Goal: Information Seeking & Learning: Check status

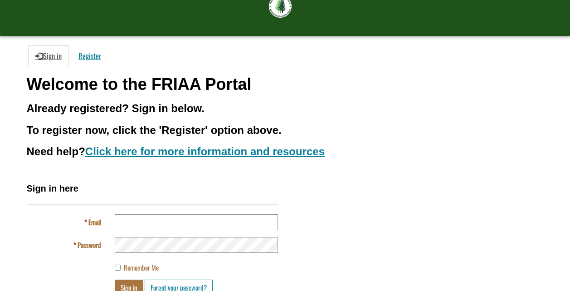
scroll to position [89, 0]
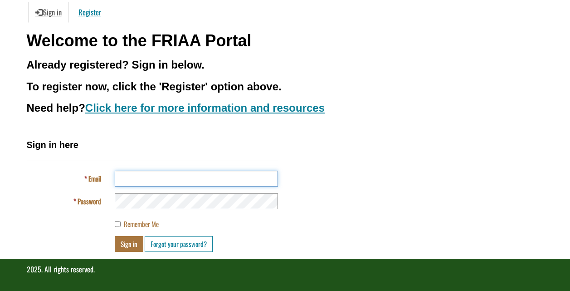
click at [135, 180] on input "Email" at bounding box center [196, 178] width 163 height 16
type input "**********"
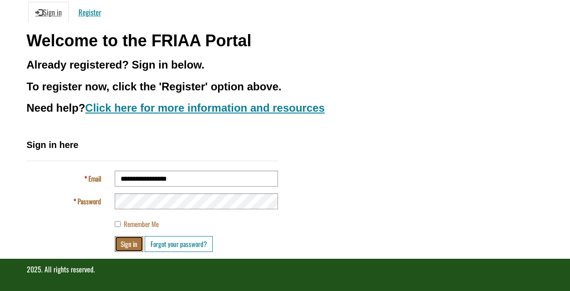
click at [135, 243] on button "Sign in" at bounding box center [129, 244] width 29 height 16
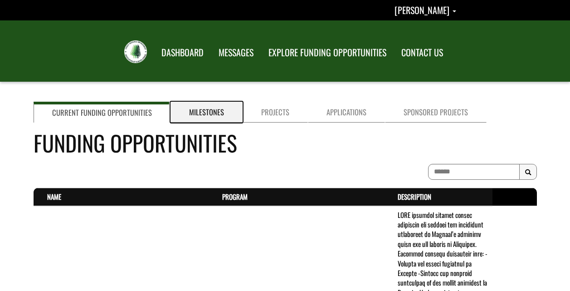
click at [213, 112] on link "Milestones" at bounding box center [206, 112] width 72 height 21
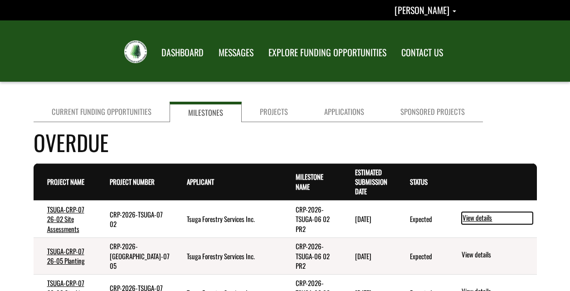
click at [476, 219] on link "View details" at bounding box center [496, 218] width 71 height 12
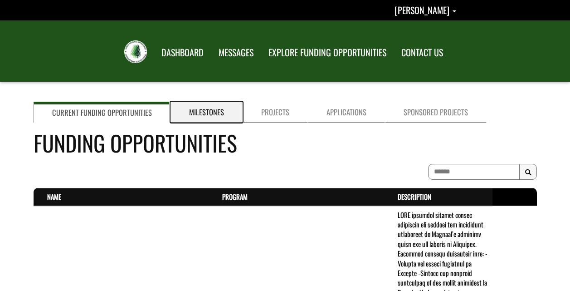
click at [209, 109] on link "Milestones" at bounding box center [206, 112] width 72 height 21
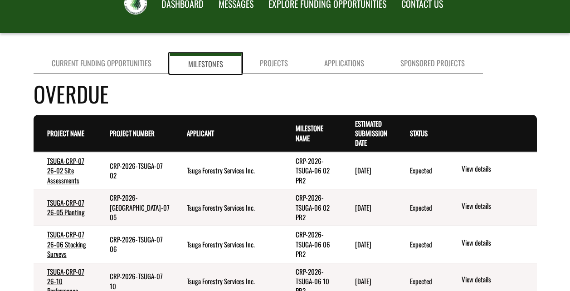
scroll to position [136, 0]
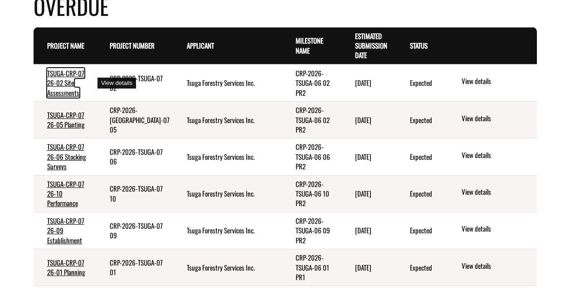
click at [57, 88] on link "TSUGA-CRP-07 26-02 Site Assessments" at bounding box center [65, 82] width 37 height 29
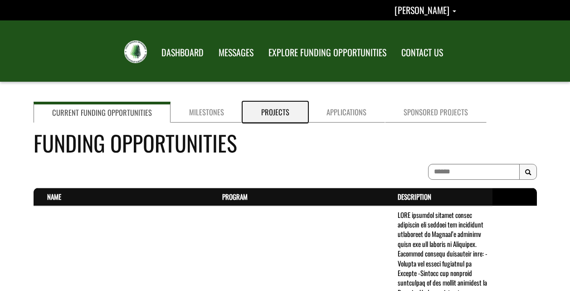
click at [270, 111] on link "Projects" at bounding box center [274, 112] width 65 height 21
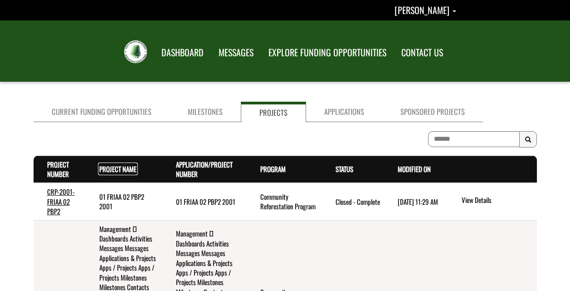
click at [129, 169] on link "Project Name . sort ascending" at bounding box center [117, 169] width 37 height 10
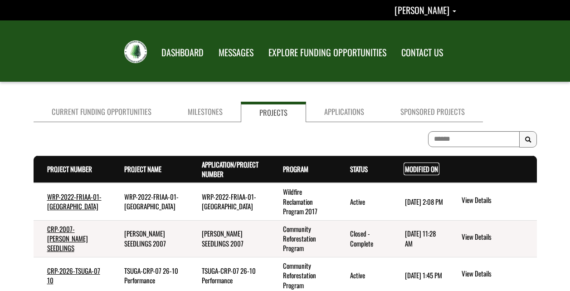
click at [412, 170] on link "Modified On . sort descending" at bounding box center [421, 169] width 33 height 10
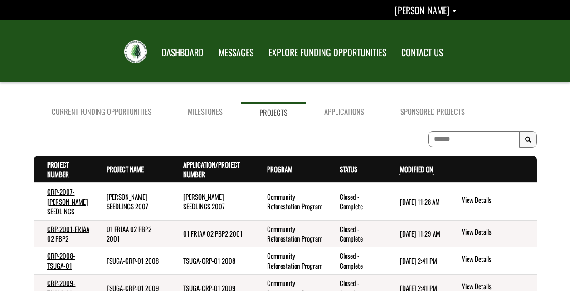
click at [412, 171] on link "Modified On . sort descending" at bounding box center [416, 169] width 33 height 10
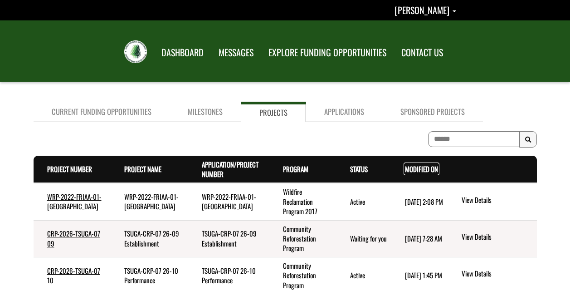
scroll to position [45, 0]
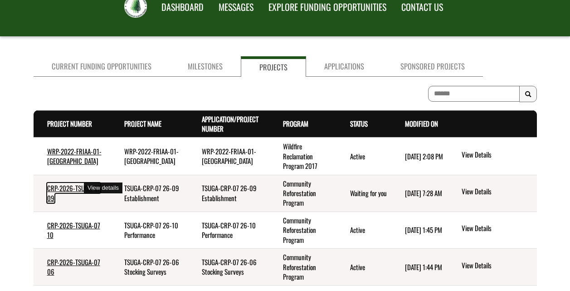
click at [58, 189] on link "CRP-2026-TSUGA-07 09" at bounding box center [73, 192] width 53 height 19
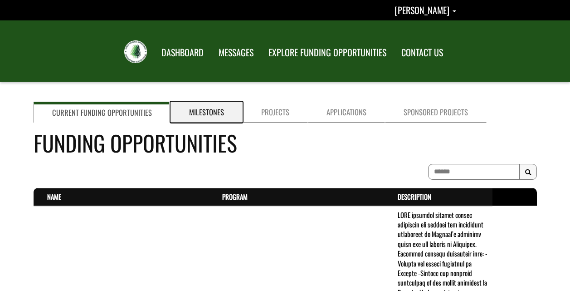
click at [213, 114] on link "Milestones" at bounding box center [206, 112] width 72 height 21
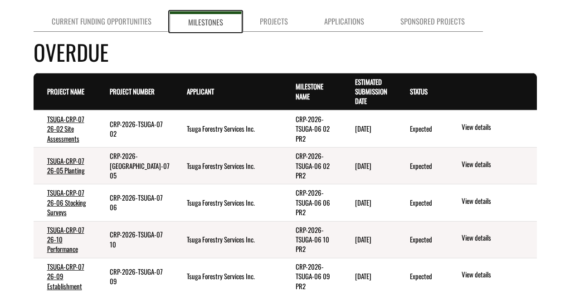
scroll to position [91, 0]
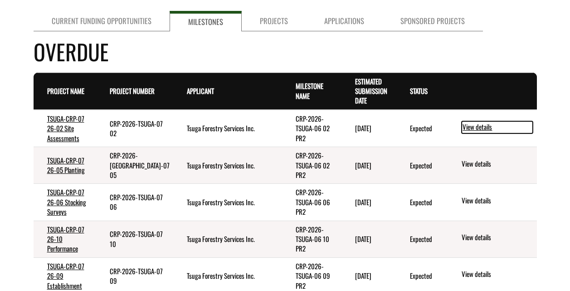
click at [472, 128] on link "View details" at bounding box center [496, 127] width 71 height 12
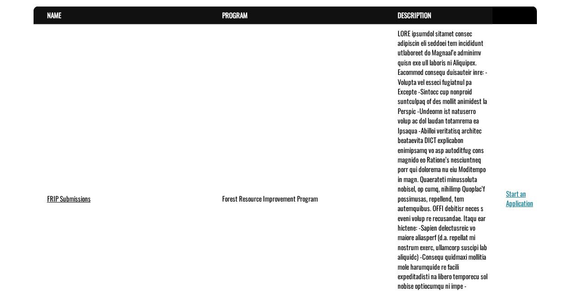
scroll to position [45, 0]
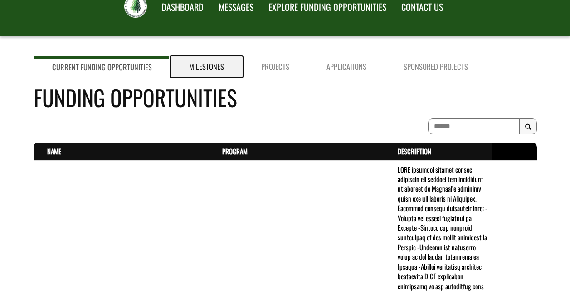
click at [199, 68] on link "Milestones" at bounding box center [206, 66] width 72 height 21
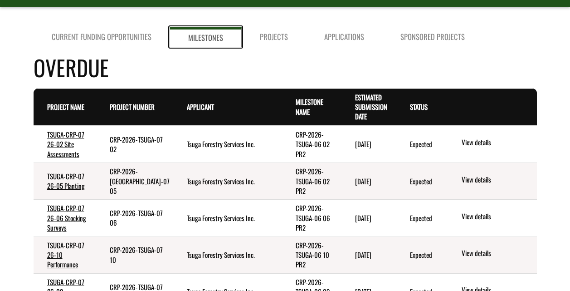
scroll to position [91, 0]
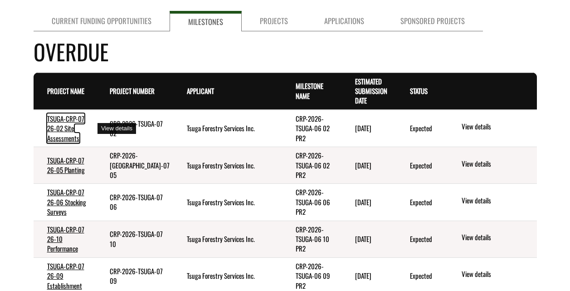
click at [55, 131] on link "TSUGA-CRP-07 26-02 Site Assessments" at bounding box center [65, 127] width 37 height 29
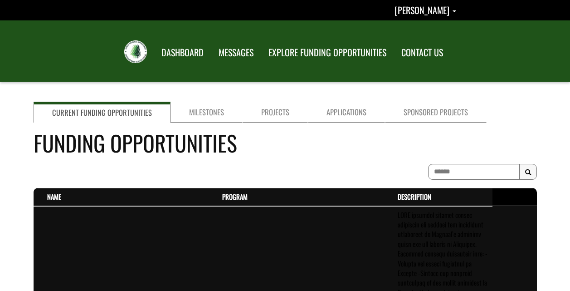
scroll to position [91, 0]
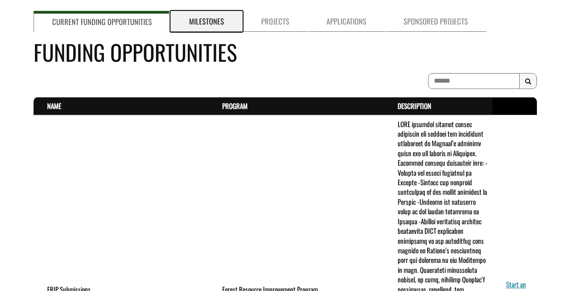
click at [219, 27] on link "Milestones" at bounding box center [206, 21] width 72 height 21
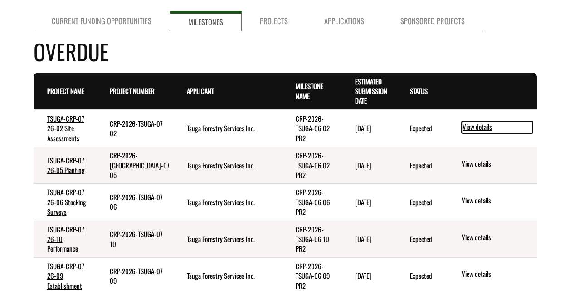
click at [480, 130] on link "View details" at bounding box center [496, 127] width 71 height 12
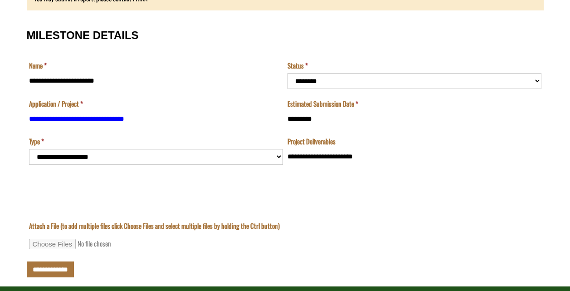
scroll to position [87, 0]
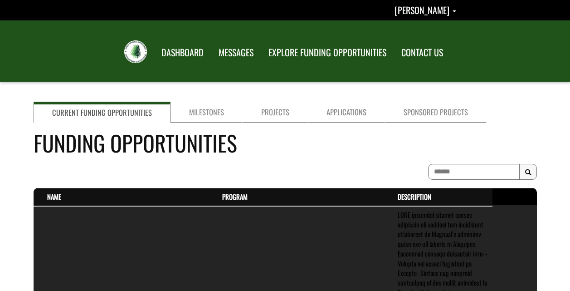
scroll to position [91, 0]
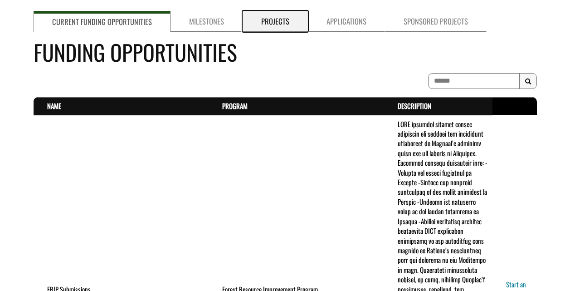
click at [264, 23] on link "Projects" at bounding box center [274, 21] width 65 height 21
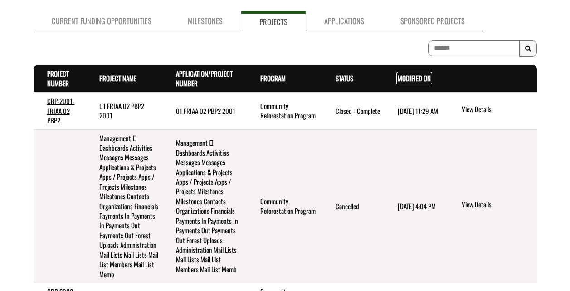
click at [415, 80] on link "Modified On . sort descending" at bounding box center [413, 78] width 33 height 10
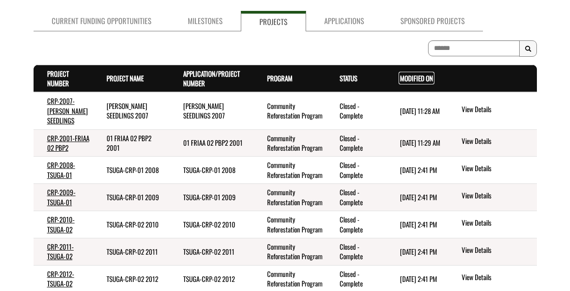
click at [417, 81] on link "Modified On . sort descending" at bounding box center [416, 78] width 33 height 10
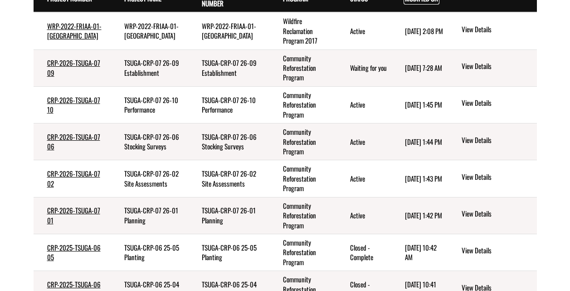
scroll to position [0, 0]
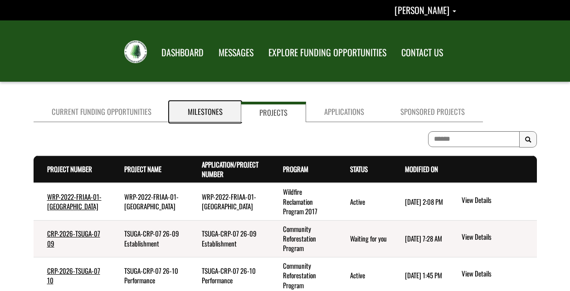
click at [202, 111] on link "Milestones" at bounding box center [205, 112] width 71 height 20
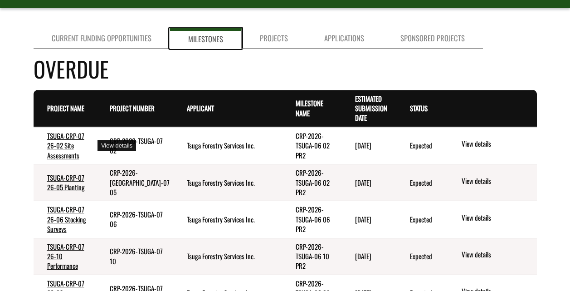
scroll to position [91, 0]
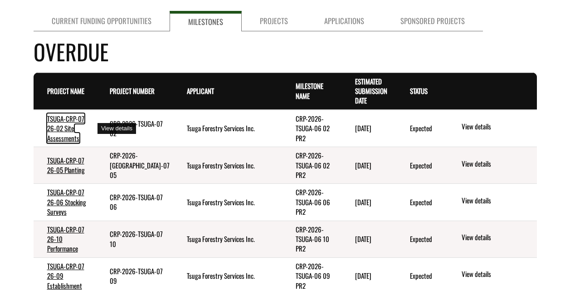
click at [59, 133] on link "TSUGA-CRP-07 26-02 Site Assessments" at bounding box center [65, 127] width 37 height 29
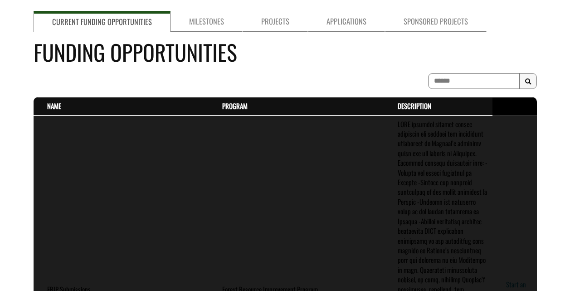
scroll to position [91, 0]
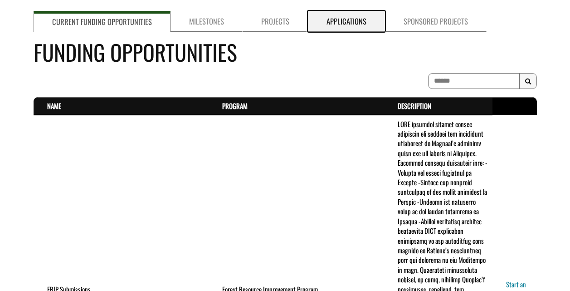
click at [337, 20] on link "Applications" at bounding box center [346, 21] width 77 height 21
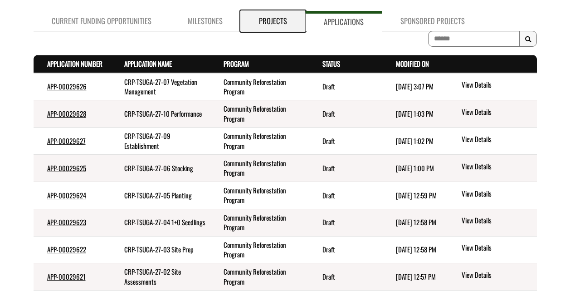
click at [272, 22] on link "Projects" at bounding box center [273, 21] width 64 height 20
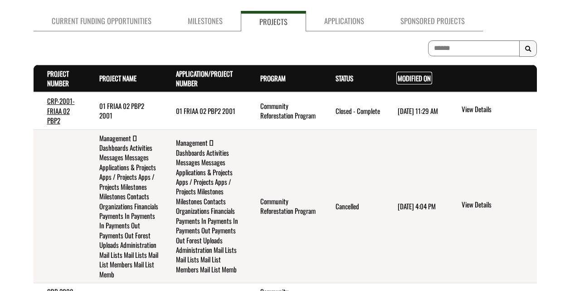
click at [411, 77] on link "Modified On . sort descending" at bounding box center [413, 78] width 33 height 10
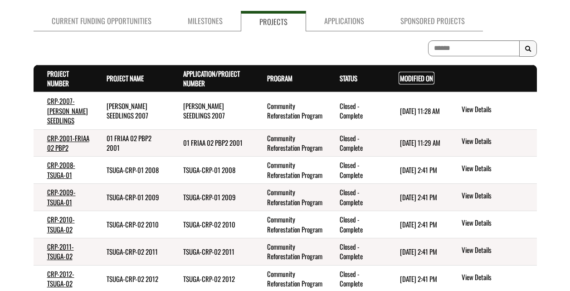
click at [410, 75] on link "Modified On . sort descending" at bounding box center [416, 78] width 33 height 10
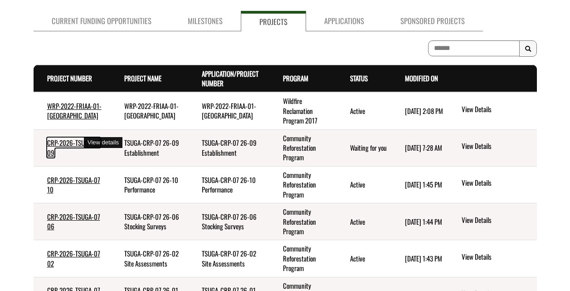
click at [68, 145] on link "CRP-2026-TSUGA-07 09" at bounding box center [73, 146] width 53 height 19
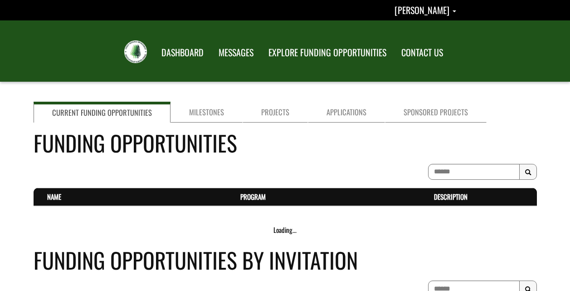
scroll to position [91, 0]
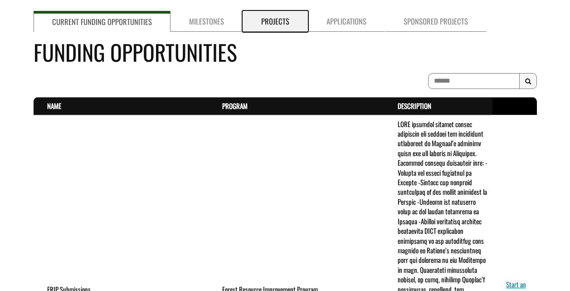
click at [269, 19] on link "Projects" at bounding box center [274, 21] width 65 height 21
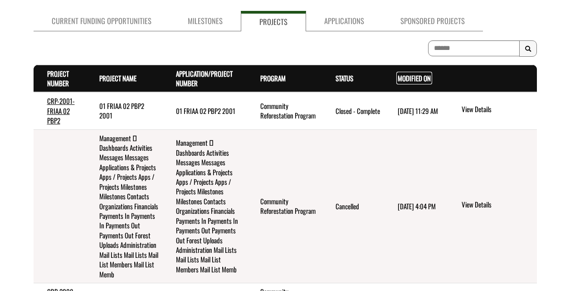
click at [405, 78] on link "Modified On . sort descending" at bounding box center [413, 78] width 33 height 10
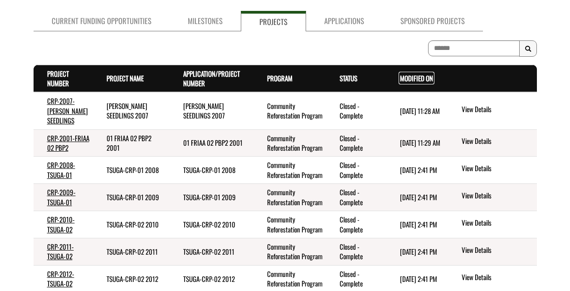
click at [408, 75] on link "Modified On . sort descending" at bounding box center [416, 78] width 33 height 10
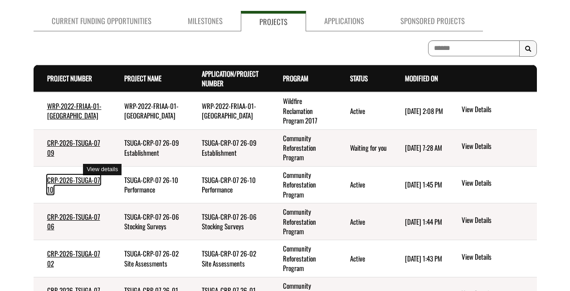
click at [57, 174] on link "CRP-2026-TSUGA-07 10" at bounding box center [73, 183] width 53 height 19
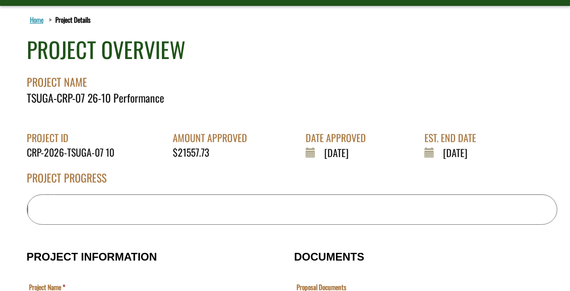
scroll to position [91, 0]
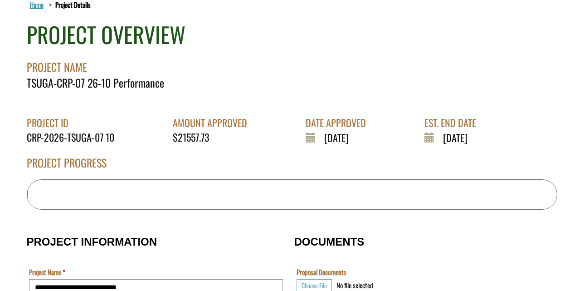
drag, startPoint x: 272, startPoint y: 107, endPoint x: 275, endPoint y: 150, distance: 43.1
drag, startPoint x: 275, startPoint y: 150, endPoint x: 451, endPoint y: 238, distance: 196.6
click at [451, 238] on h3 "DOCUMENTS" at bounding box center [418, 242] width 249 height 12
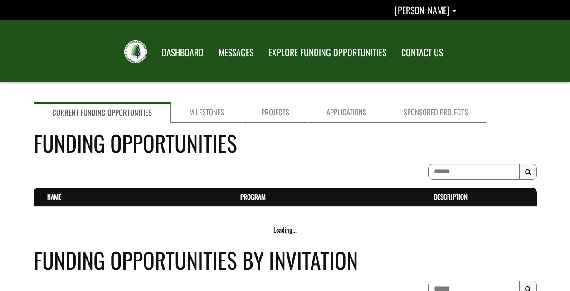
scroll to position [91, 0]
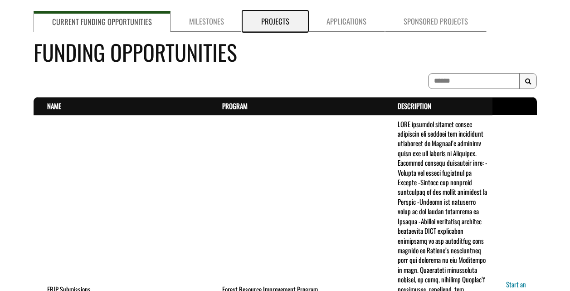
click at [269, 20] on link "Projects" at bounding box center [274, 21] width 65 height 21
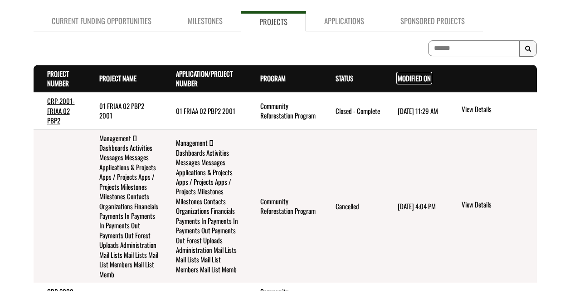
click at [408, 76] on link "Modified On . sort descending" at bounding box center [413, 78] width 33 height 10
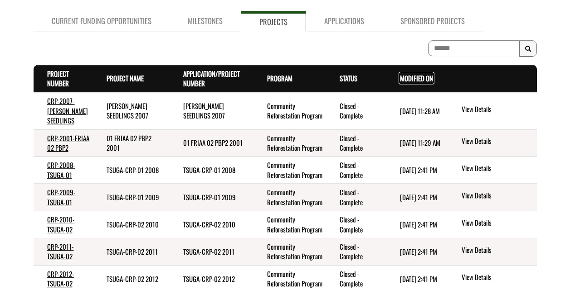
click at [408, 76] on link "Modified On . sort descending" at bounding box center [416, 78] width 33 height 10
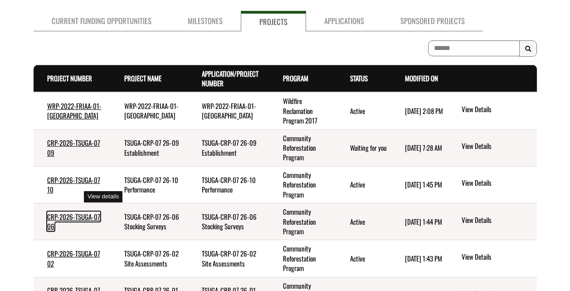
click at [66, 211] on link "CRP-2026-TSUGA-07 06" at bounding box center [73, 220] width 53 height 19
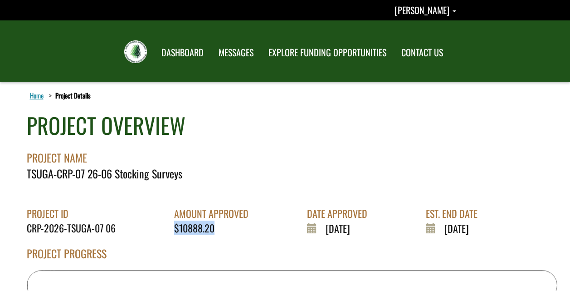
drag, startPoint x: 216, startPoint y: 229, endPoint x: 173, endPoint y: 230, distance: 42.6
click at [173, 230] on div "PROJECT ID CRP-2026-[GEOGRAPHIC_DATA]-07 06 AMOUNT APPROVED $10888.20 DATE APPR…" at bounding box center [285, 212] width 530 height 45
copy div "AMOUNT APPROVED $10888.20"
click at [223, 228] on div "$10888.20" at bounding box center [214, 228] width 81 height 14
click at [218, 229] on div "$10888.20" at bounding box center [214, 228] width 81 height 14
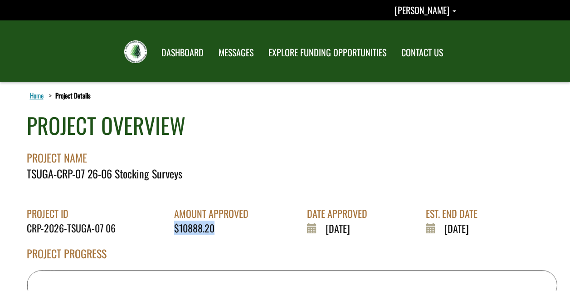
drag, startPoint x: 220, startPoint y: 227, endPoint x: 172, endPoint y: 232, distance: 47.8
click at [172, 232] on div "PROJECT ID CRP-2026-TSUGA-07 06 AMOUNT APPROVED $10888.20 DATE APPROVED 2025-8-…" at bounding box center [285, 212] width 530 height 45
click at [219, 237] on div at bounding box center [285, 240] width 530 height 10
drag, startPoint x: 213, startPoint y: 228, endPoint x: 178, endPoint y: 232, distance: 35.9
click at [178, 232] on div "$10888.20" at bounding box center [214, 228] width 81 height 14
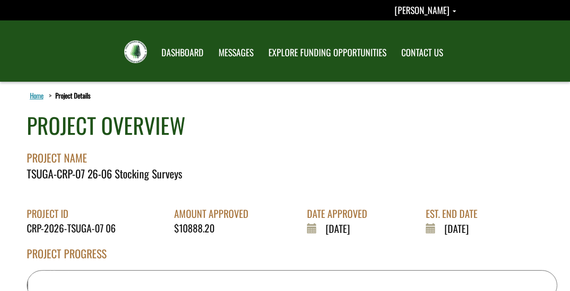
drag, startPoint x: 178, startPoint y: 232, endPoint x: 184, endPoint y: 259, distance: 27.8
click at [184, 259] on div "PROJECT PROGRESS" at bounding box center [292, 257] width 530 height 24
drag, startPoint x: 179, startPoint y: 226, endPoint x: 188, endPoint y: 227, distance: 9.1
click at [186, 227] on div "$10888.20" at bounding box center [214, 228] width 81 height 14
drag, startPoint x: 189, startPoint y: 227, endPoint x: 209, endPoint y: 228, distance: 20.4
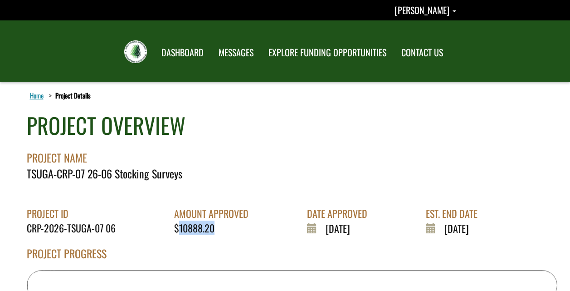
copy div "10888.20"
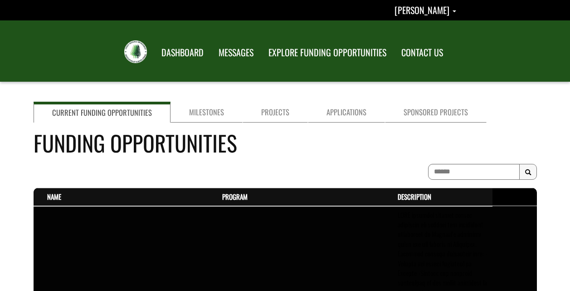
scroll to position [91, 0]
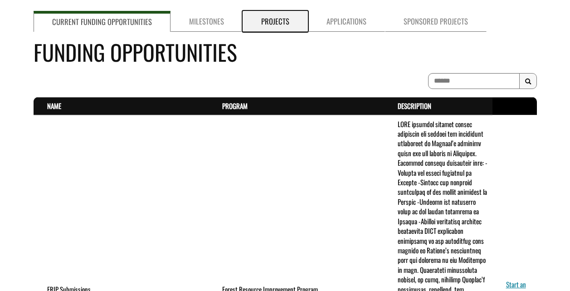
click at [266, 23] on link "Projects" at bounding box center [274, 21] width 65 height 21
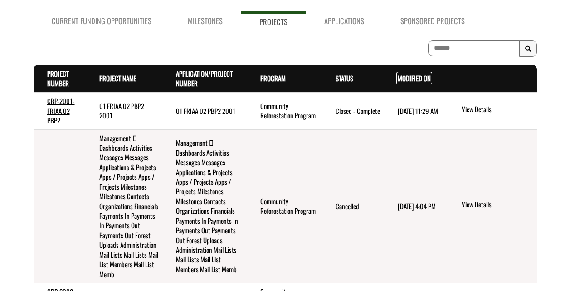
click at [405, 77] on link "Modified On . sort descending" at bounding box center [413, 78] width 33 height 10
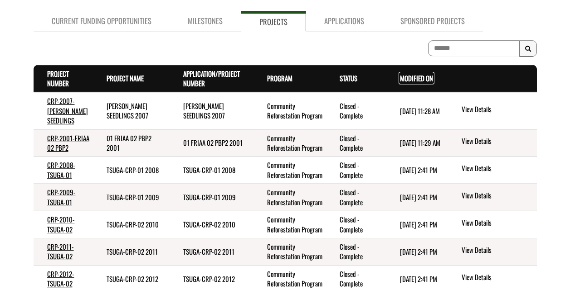
click at [405, 82] on link "Modified On . sort descending" at bounding box center [416, 78] width 33 height 10
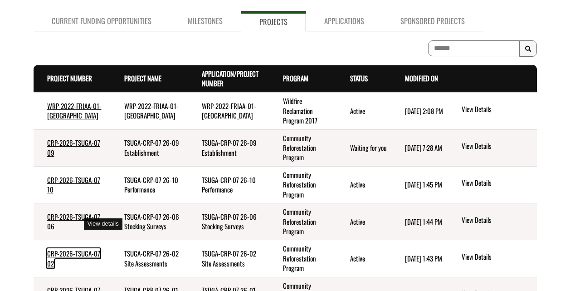
click at [59, 248] on link "CRP-2026-TSUGA-07 02" at bounding box center [73, 257] width 53 height 19
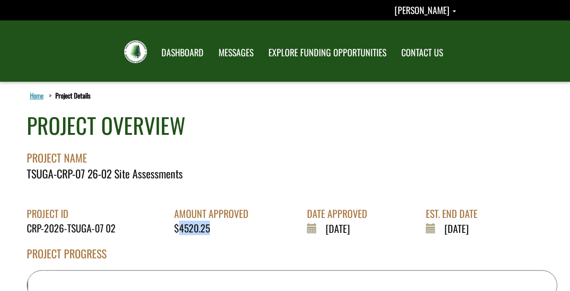
drag, startPoint x: 214, startPoint y: 227, endPoint x: 179, endPoint y: 226, distance: 34.9
click at [179, 226] on div "$4520.25" at bounding box center [214, 228] width 81 height 14
drag, startPoint x: 179, startPoint y: 226, endPoint x: 175, endPoint y: 232, distance: 6.8
click at [175, 232] on div "$4520.25" at bounding box center [214, 228] width 81 height 14
drag, startPoint x: 215, startPoint y: 224, endPoint x: 178, endPoint y: 232, distance: 38.6
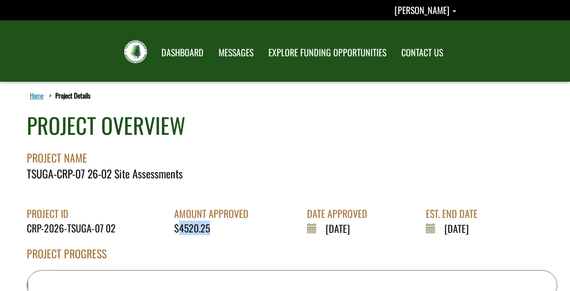
click at [178, 232] on div "$4520.25" at bounding box center [214, 228] width 81 height 14
copy div "4520.25"
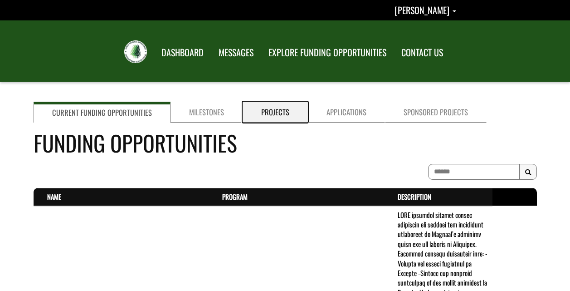
click at [268, 114] on link "Projects" at bounding box center [274, 112] width 65 height 21
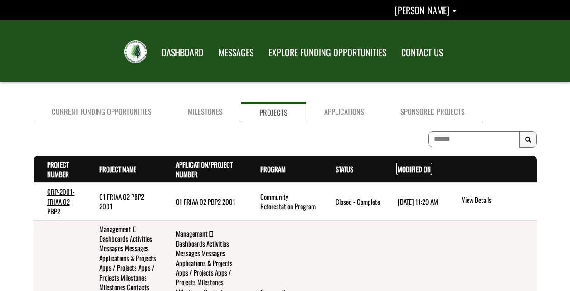
click at [404, 172] on link "Modified On . sort descending" at bounding box center [413, 169] width 33 height 10
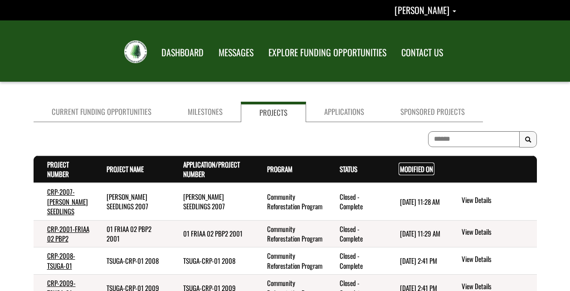
click at [406, 171] on link "Modified On . sort descending" at bounding box center [416, 169] width 33 height 10
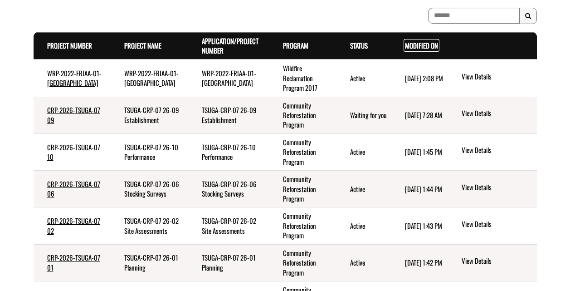
scroll to position [136, 0]
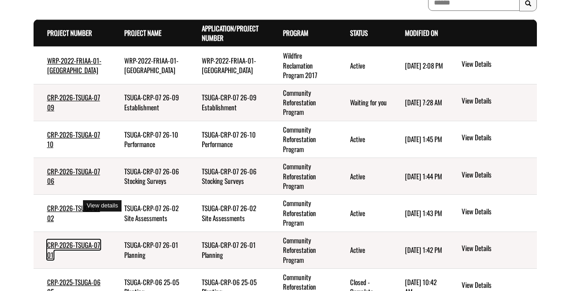
click at [65, 239] on link "CRP-2026-TSUGA-07 01" at bounding box center [73, 248] width 53 height 19
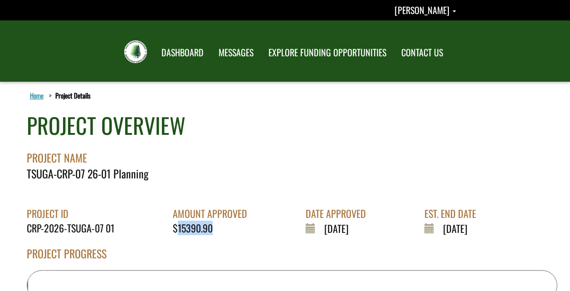
drag, startPoint x: 214, startPoint y: 228, endPoint x: 178, endPoint y: 229, distance: 36.3
click at [178, 229] on div "$15390.90" at bounding box center [213, 228] width 81 height 14
copy div "15390.90"
click at [38, 96] on link "Home" at bounding box center [36, 95] width 17 height 12
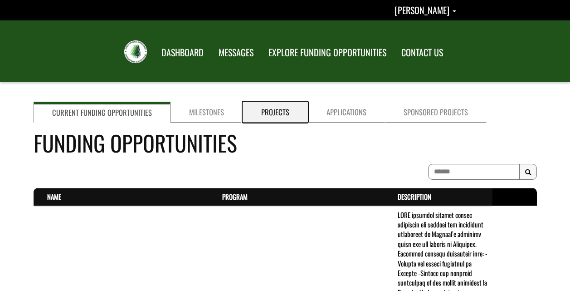
click at [274, 112] on link "Projects" at bounding box center [274, 112] width 65 height 21
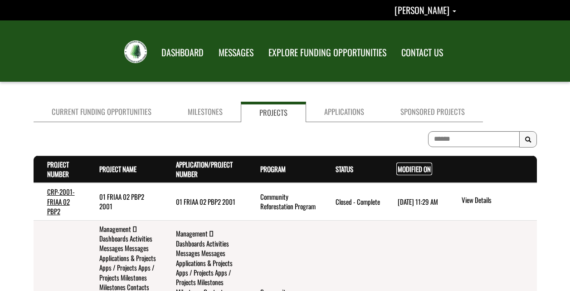
click at [415, 169] on link "Modified On . sort descending" at bounding box center [413, 169] width 33 height 10
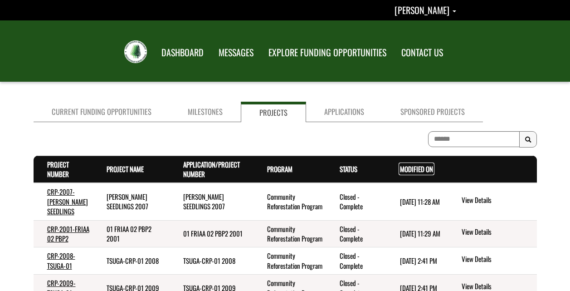
click at [412, 171] on link "Modified On . sort descending" at bounding box center [416, 169] width 33 height 10
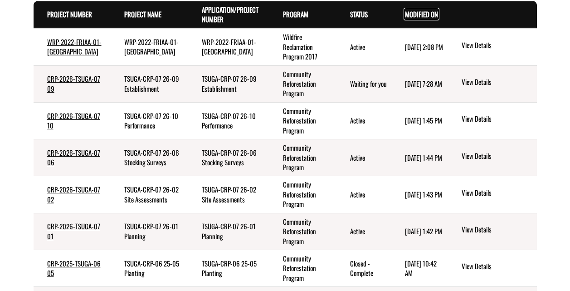
scroll to position [181, 0]
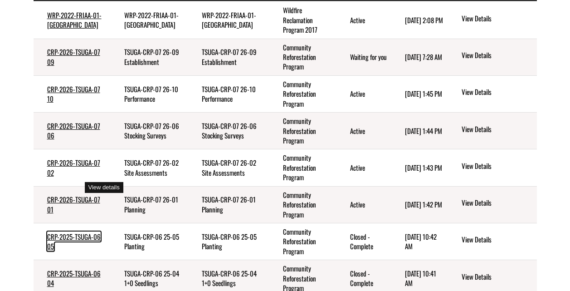
click at [67, 231] on link "CRP-2025-TSUGA-06 05" at bounding box center [73, 240] width 53 height 19
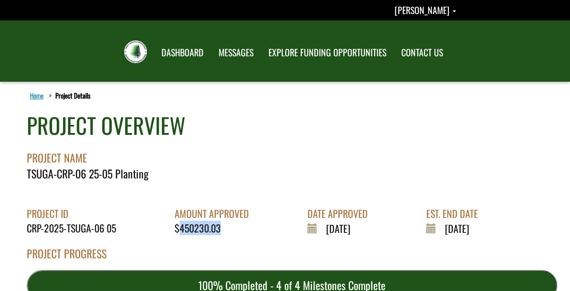
drag, startPoint x: 223, startPoint y: 227, endPoint x: 179, endPoint y: 229, distance: 43.1
click at [179, 229] on div "$450230.03" at bounding box center [214, 228] width 81 height 14
copy div "450230.03"
click at [32, 94] on link "Home" at bounding box center [36, 95] width 17 height 12
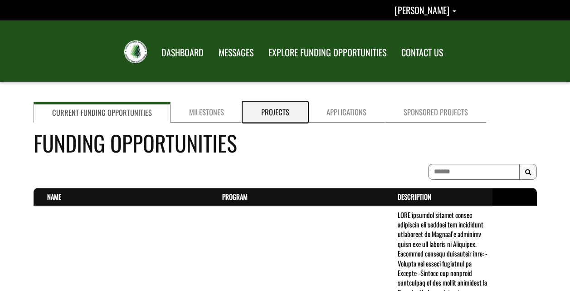
click at [261, 113] on link "Projects" at bounding box center [274, 112] width 65 height 21
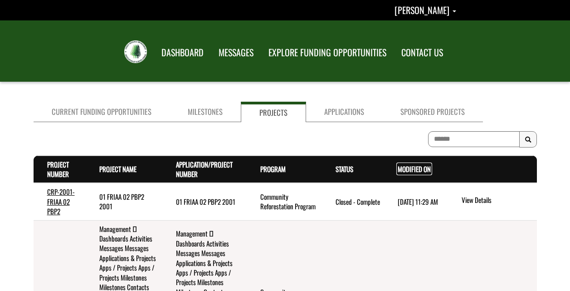
click at [407, 170] on link "Modified On . sort descending" at bounding box center [413, 169] width 33 height 10
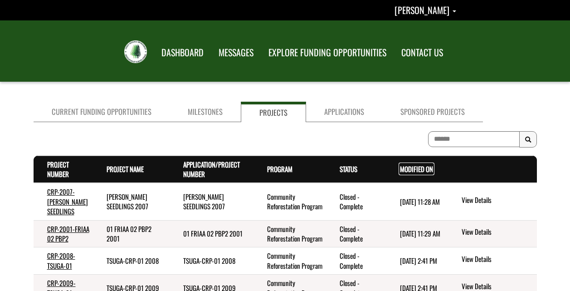
click at [413, 168] on link "Modified On . sort descending" at bounding box center [416, 169] width 33 height 10
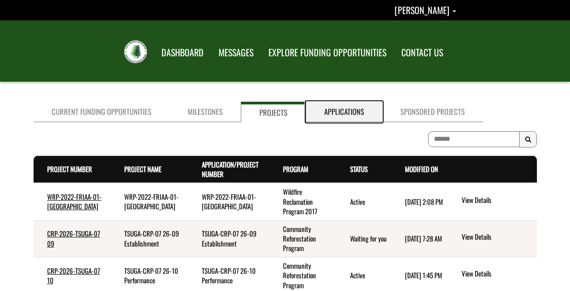
click at [330, 112] on link "Applications" at bounding box center [344, 112] width 76 height 20
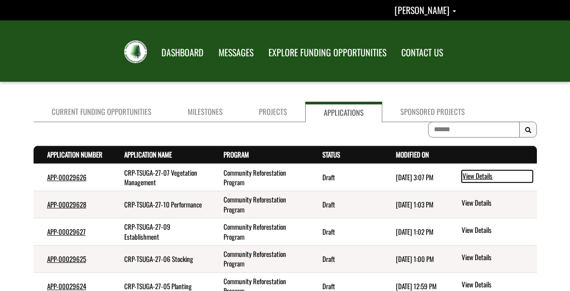
click at [469, 174] on link "View Details" at bounding box center [496, 176] width 71 height 12
